Goal: Task Accomplishment & Management: Manage account settings

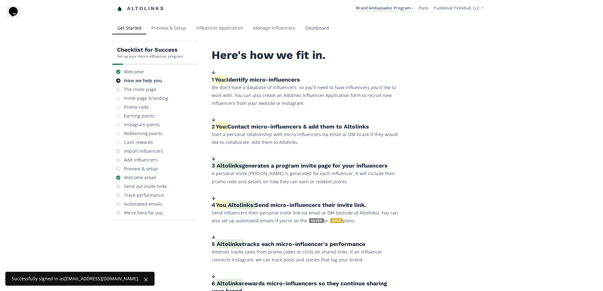
click at [315, 25] on link "Dashboard" at bounding box center [317, 28] width 34 height 13
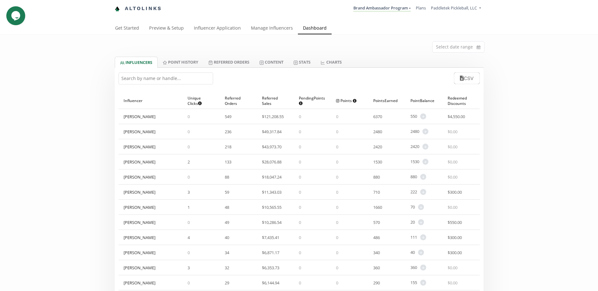
click at [159, 84] on input "text" at bounding box center [166, 79] width 95 height 12
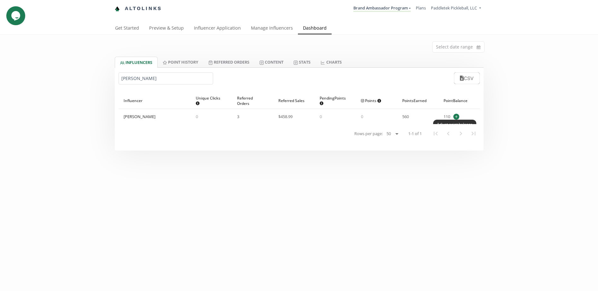
type input "logan"
click at [457, 114] on span "+" at bounding box center [456, 117] width 6 height 6
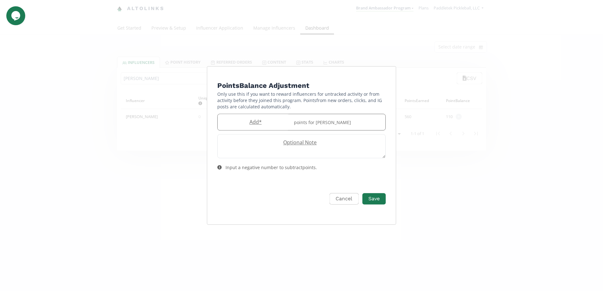
click at [253, 124] on label "Add *" at bounding box center [254, 122] width 73 height 7
type input "80"
click at [374, 200] on button "Save" at bounding box center [373, 199] width 25 height 14
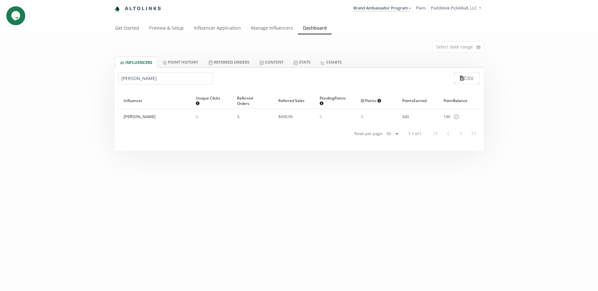
drag, startPoint x: 152, startPoint y: 79, endPoint x: 77, endPoint y: 75, distance: 75.2
click at [77, 75] on div "Select date range INFLUENCERS Point HISTORY Referred Orders Content Stats CHART…" at bounding box center [299, 93] width 598 height 116
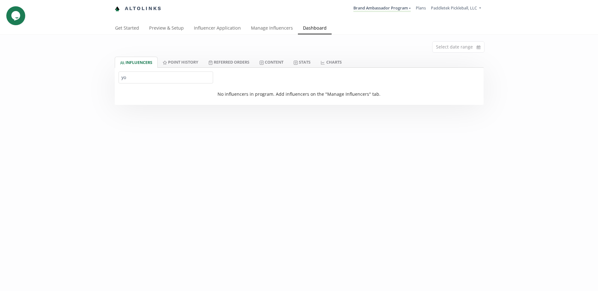
type input "y"
